Goal: Check status

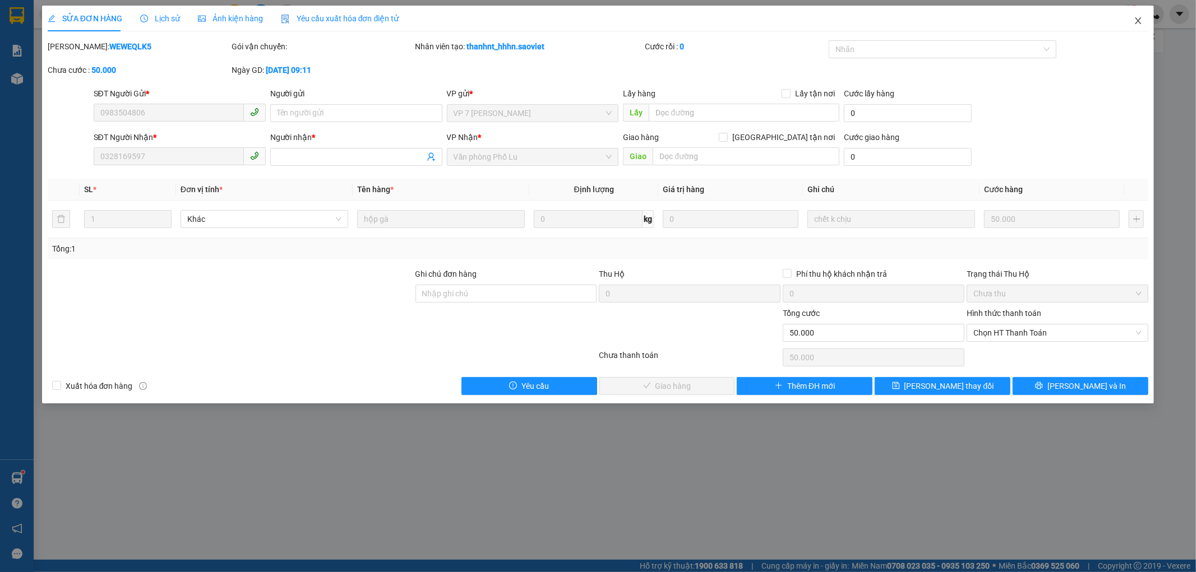
click at [1143, 24] on span "Close" at bounding box center [1137, 21] width 31 height 31
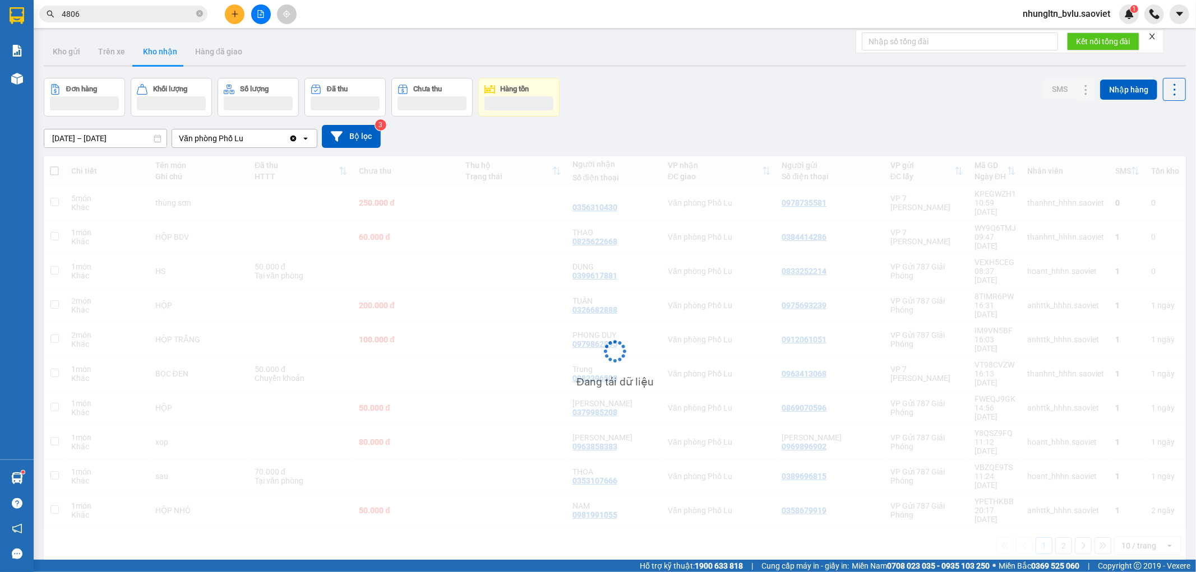
click at [119, 20] on span "4806" at bounding box center [123, 14] width 168 height 17
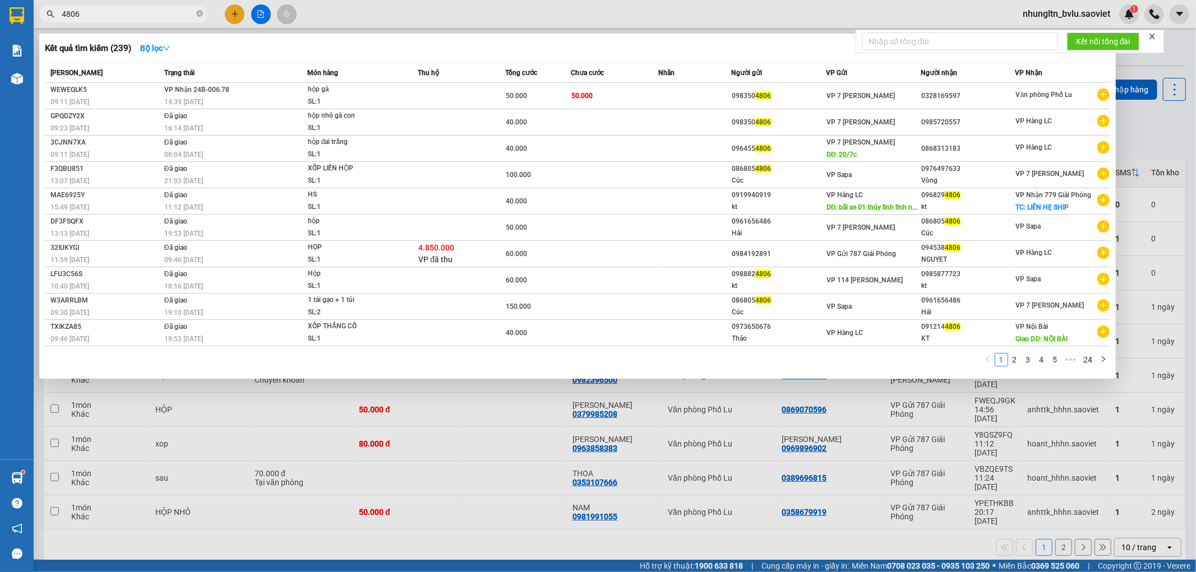
click at [111, 16] on input "4806" at bounding box center [128, 14] width 132 height 12
click at [237, 94] on td "VP Nhận 24B-006.78 14:39 [DATE]" at bounding box center [234, 96] width 146 height 26
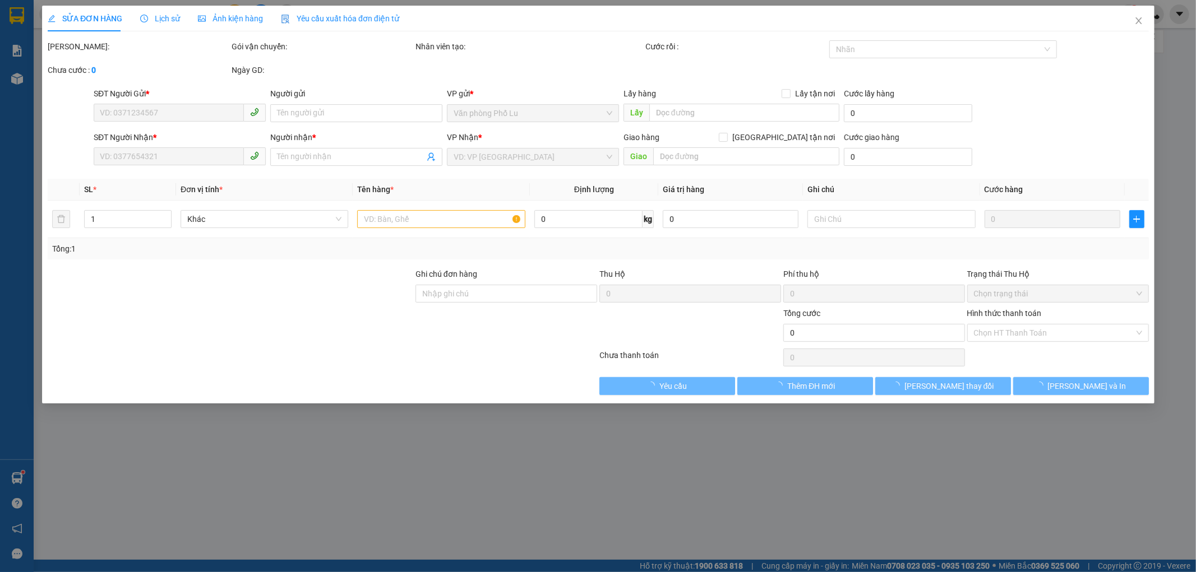
type input "0983504806"
type input "0328169597"
type input "50.000"
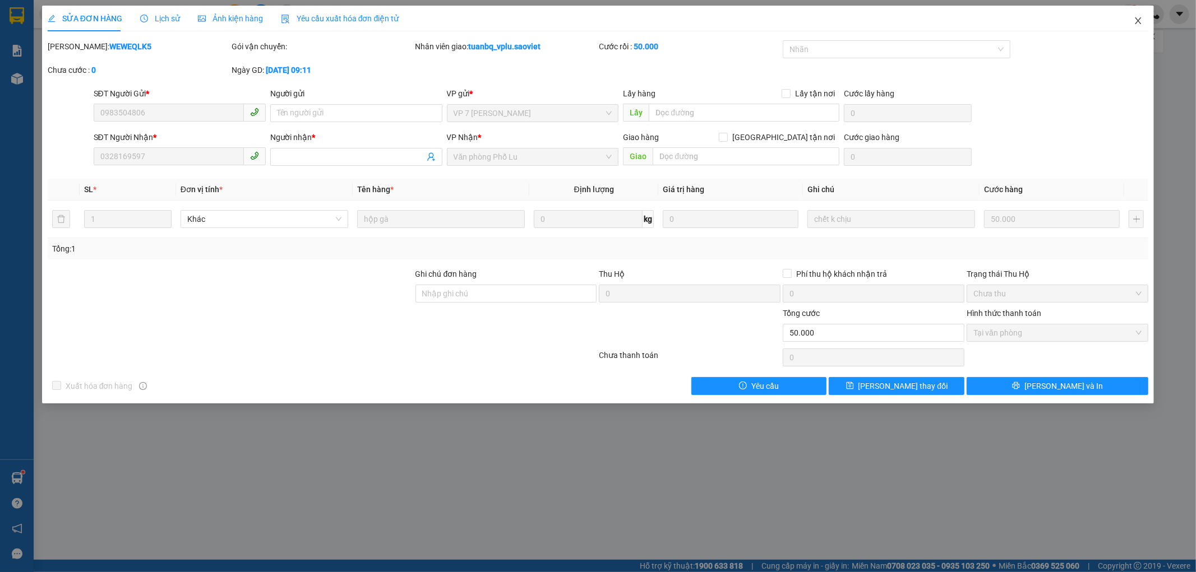
click at [1138, 23] on icon "close" at bounding box center [1137, 20] width 9 height 9
